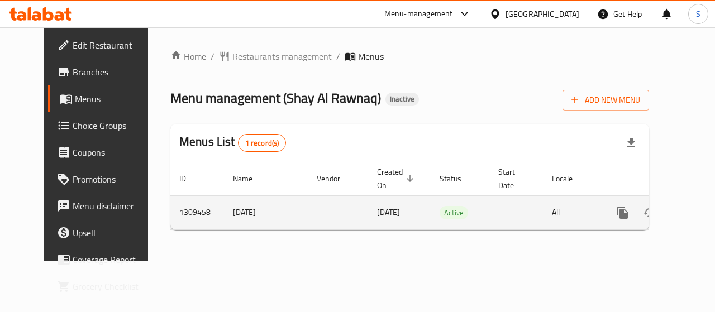
click at [697, 207] on icon "enhanced table" at bounding box center [703, 212] width 13 height 13
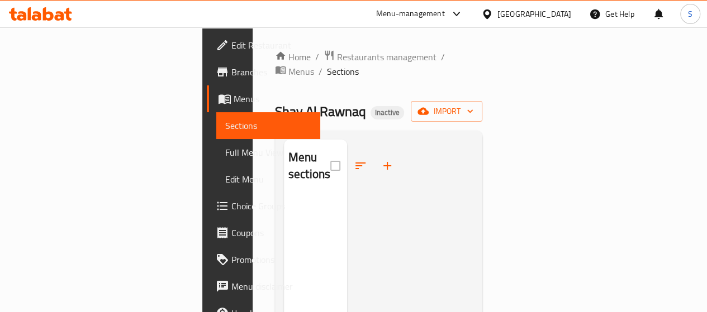
click at [483, 101] on div "Shay Al Rawnaq Inactive import" at bounding box center [379, 111] width 208 height 21
click at [473, 104] on span "import" at bounding box center [446, 111] width 54 height 14
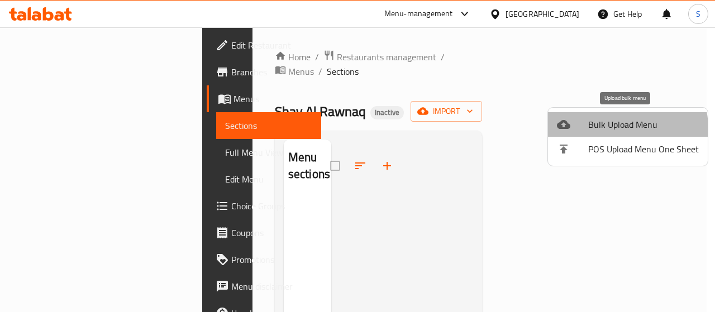
click at [620, 128] on span "Bulk Upload Menu" at bounding box center [643, 124] width 111 height 13
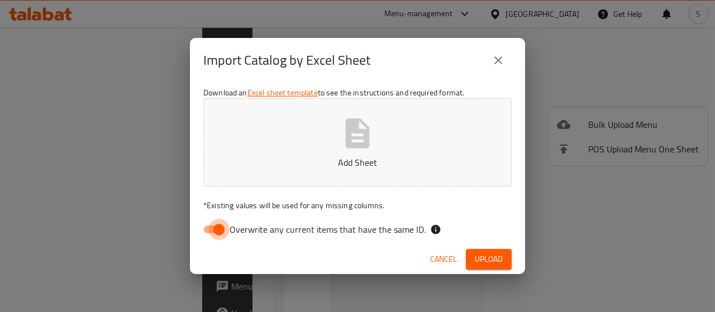
click at [221, 225] on input "Overwrite any current items that have the same ID." at bounding box center [219, 229] width 64 height 21
checkbox input "false"
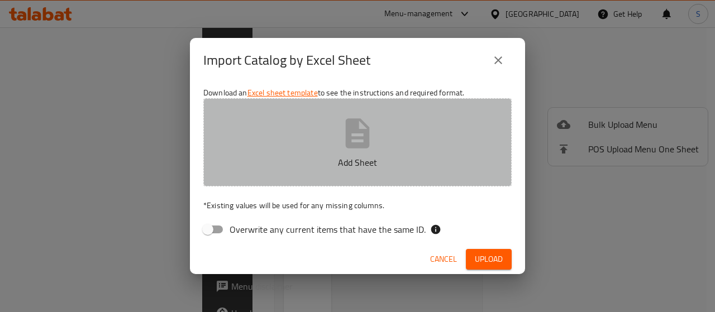
click at [343, 142] on icon "button" at bounding box center [358, 134] width 36 height 36
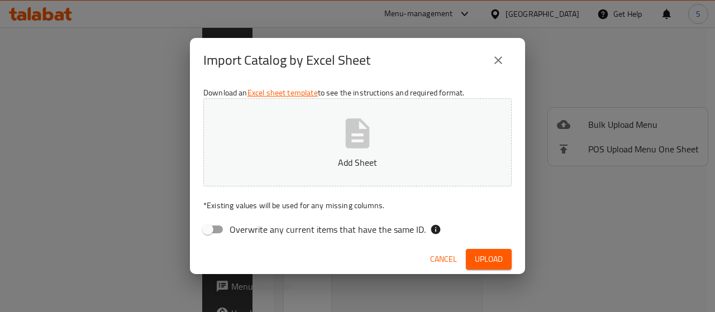
click at [361, 139] on icon "button" at bounding box center [358, 133] width 24 height 30
click at [495, 256] on span "Upload" at bounding box center [489, 259] width 28 height 14
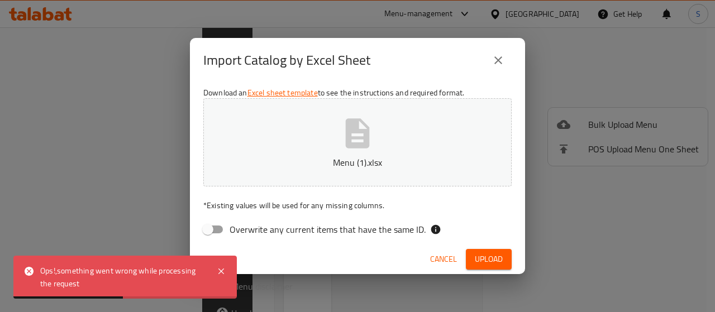
click at [102, 287] on div "Ops!,something went wrong while processing the request" at bounding box center [122, 277] width 165 height 25
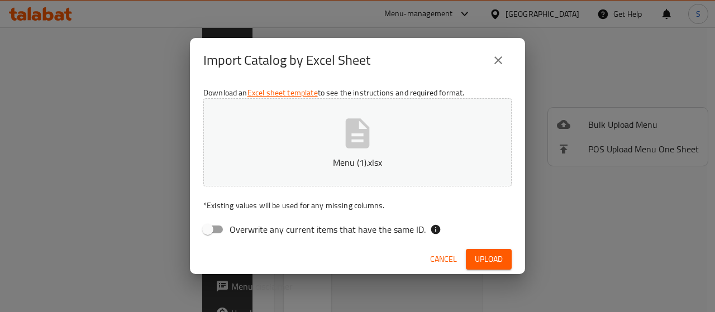
click at [437, 259] on span "Cancel" at bounding box center [443, 259] width 27 height 14
